Goal: Navigation & Orientation: Find specific page/section

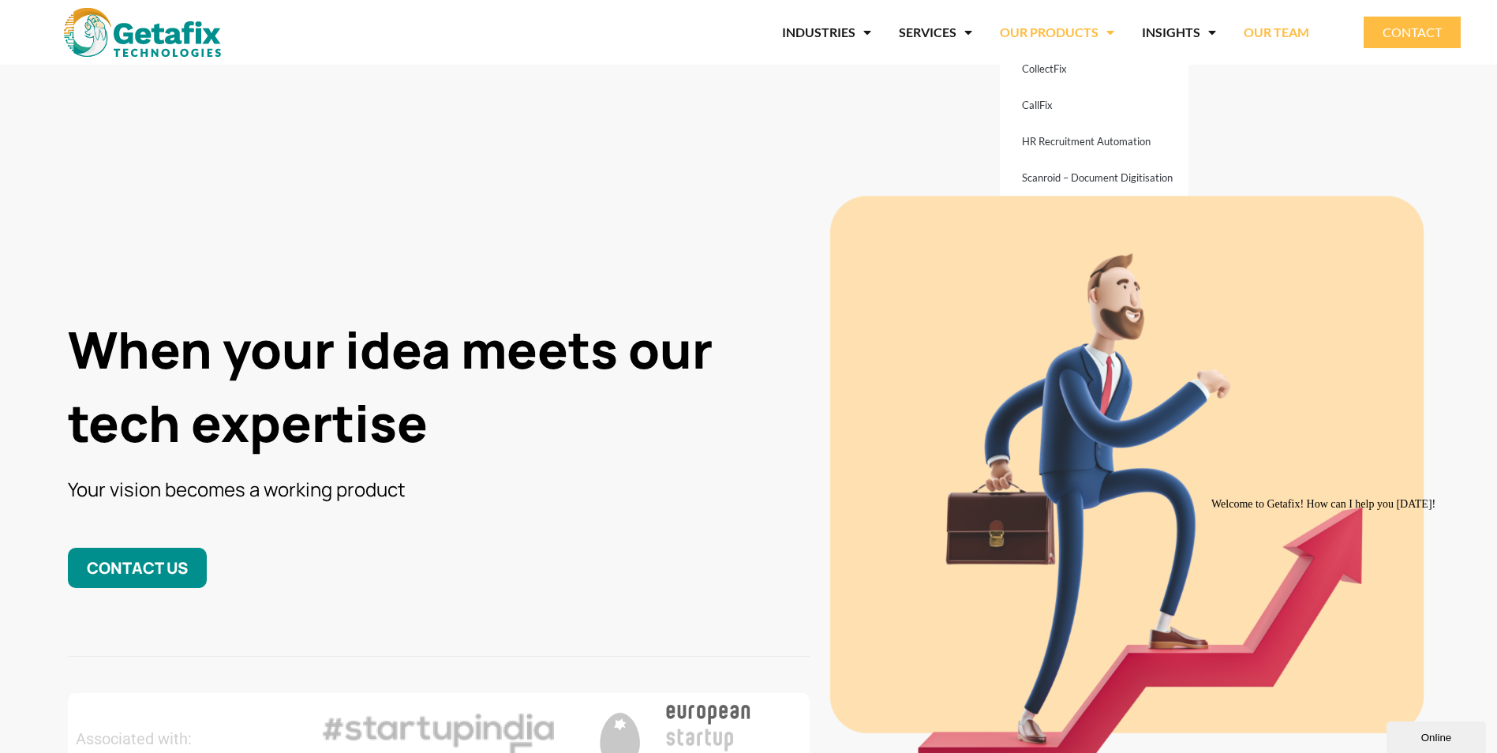
drag, startPoint x: 1280, startPoint y: 32, endPoint x: 1106, endPoint y: 49, distance: 174.4
click at [1280, 32] on link "OUR TEAM" at bounding box center [1276, 32] width 65 height 36
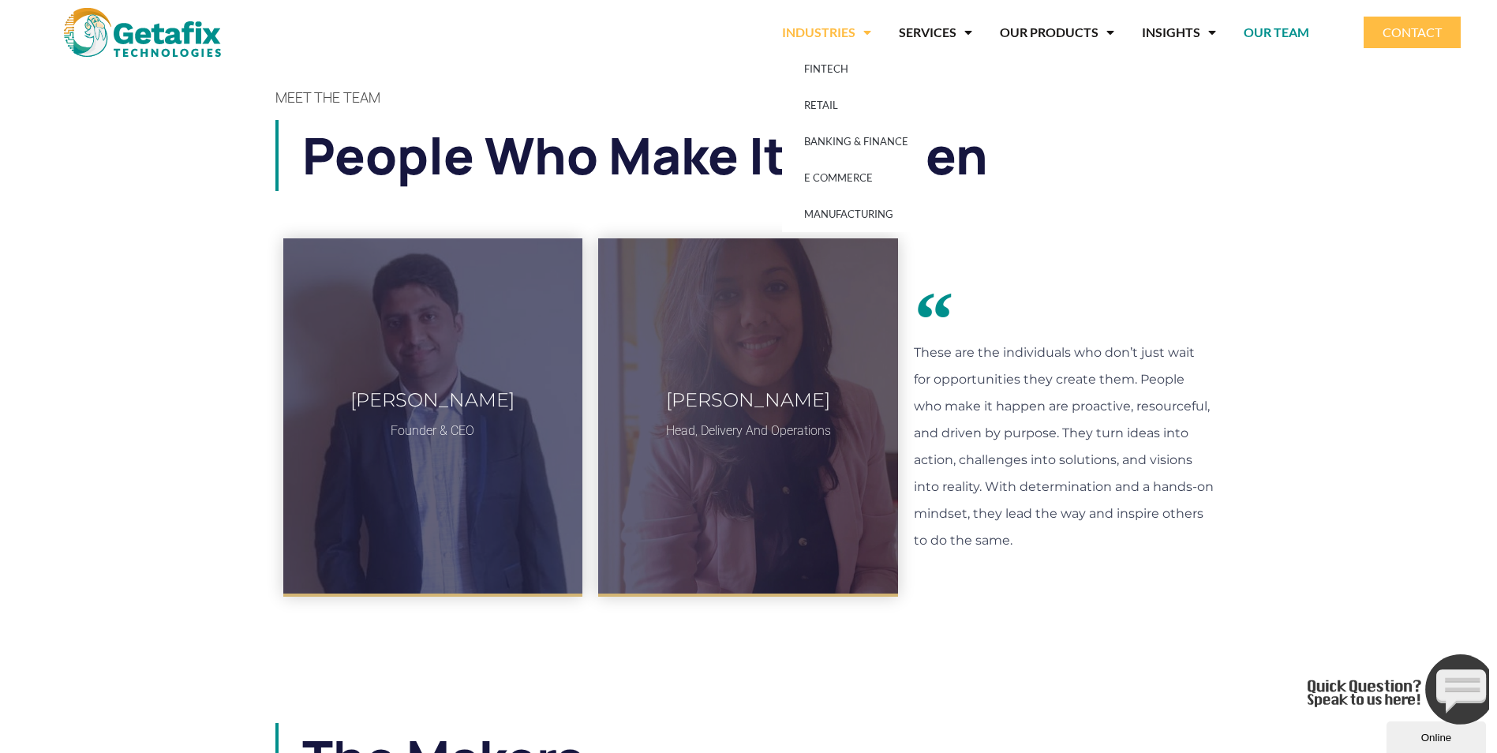
drag, startPoint x: 163, startPoint y: 26, endPoint x: 137, endPoint y: 47, distance: 32.5
click at [163, 26] on img at bounding box center [142, 32] width 157 height 49
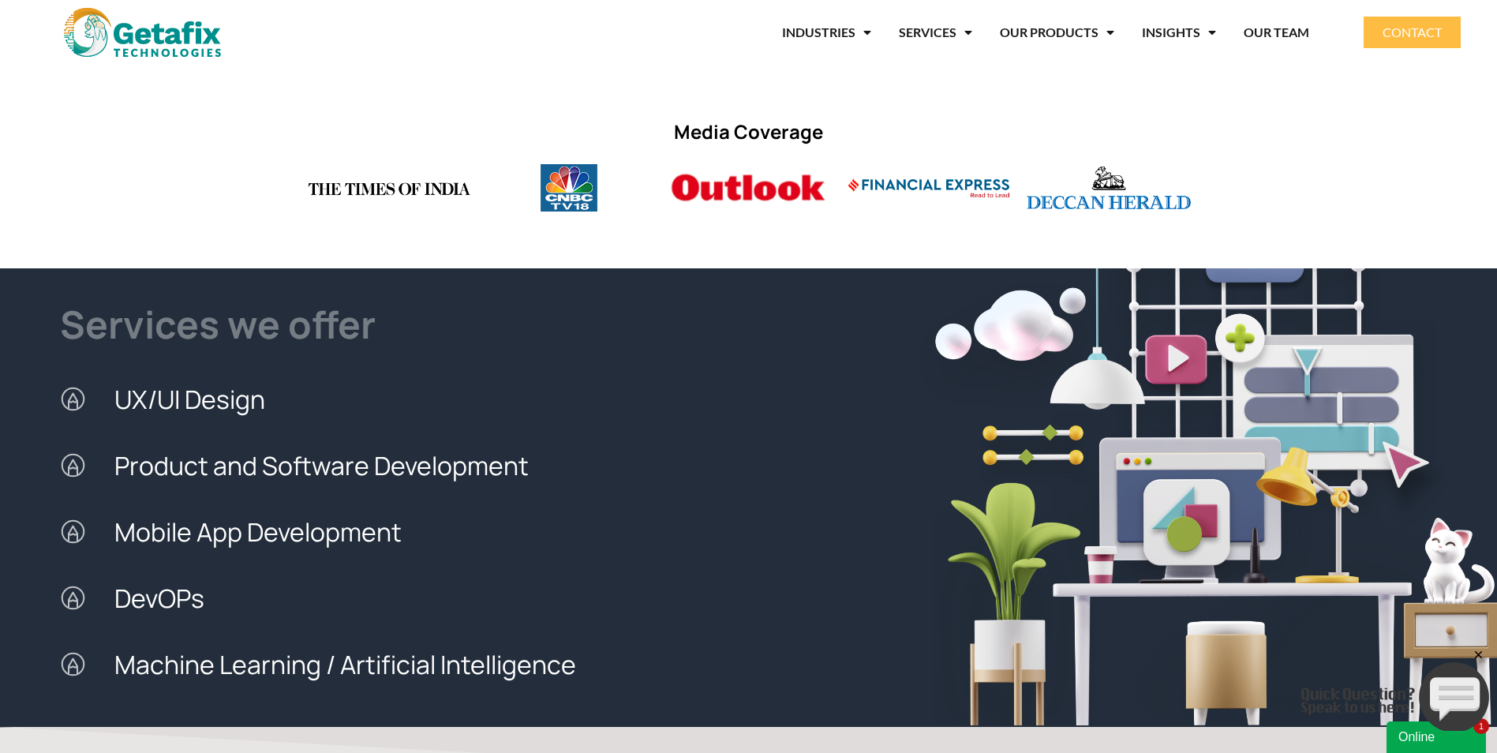
scroll to position [1755, 0]
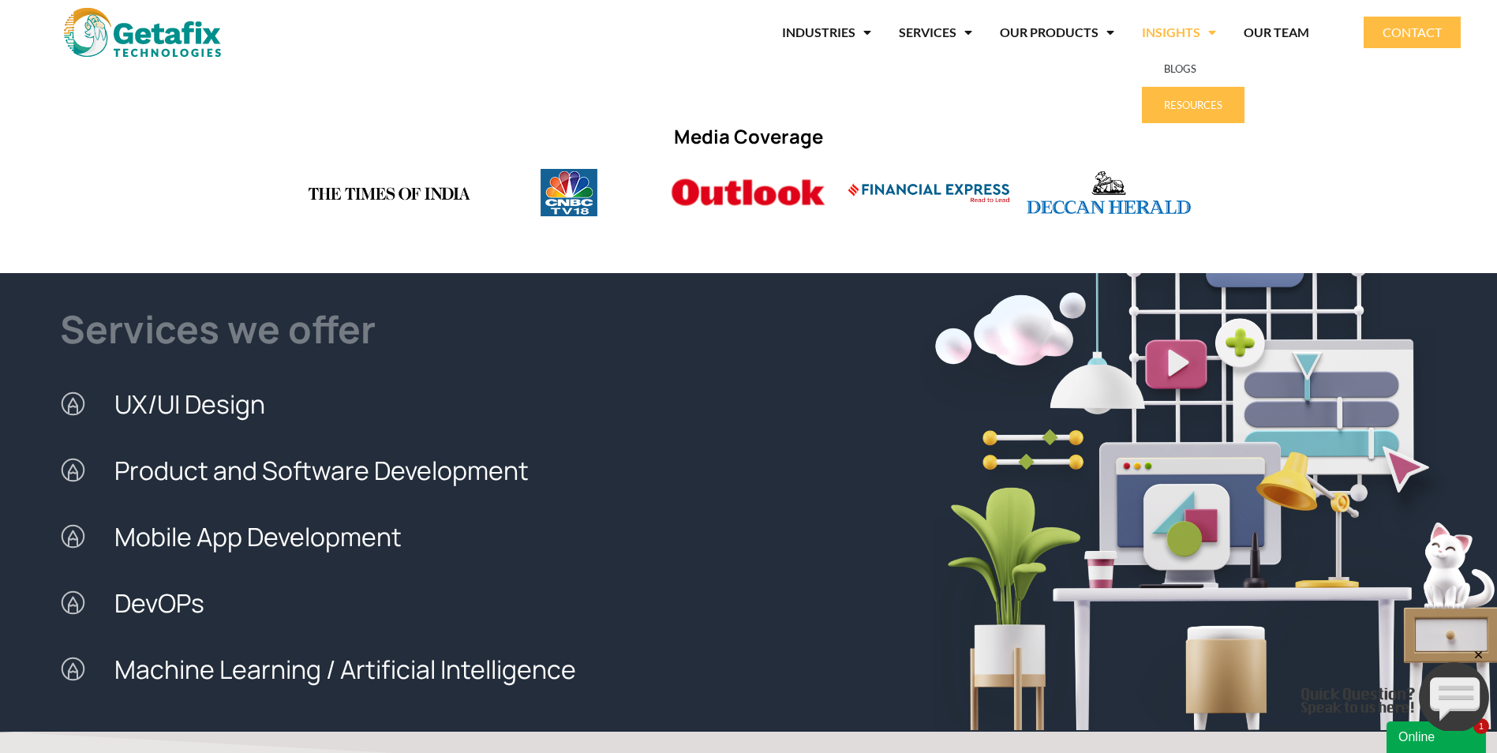
drag, startPoint x: 1173, startPoint y: 110, endPoint x: 1146, endPoint y: 127, distance: 31.5
click at [1173, 110] on link "RESOURCES" at bounding box center [1193, 105] width 103 height 36
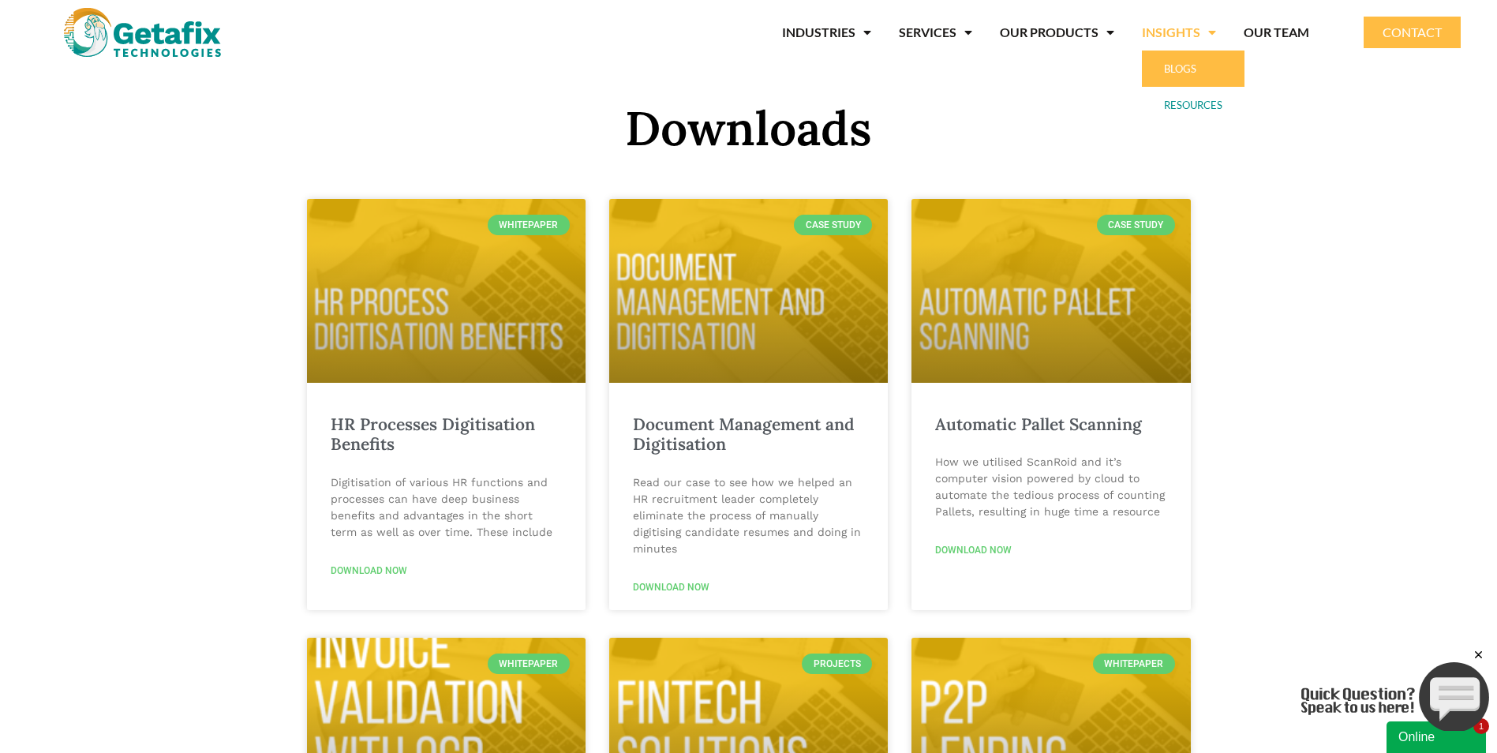
click at [1207, 62] on link "BLOGS" at bounding box center [1193, 69] width 103 height 36
